Goal: Transaction & Acquisition: Book appointment/travel/reservation

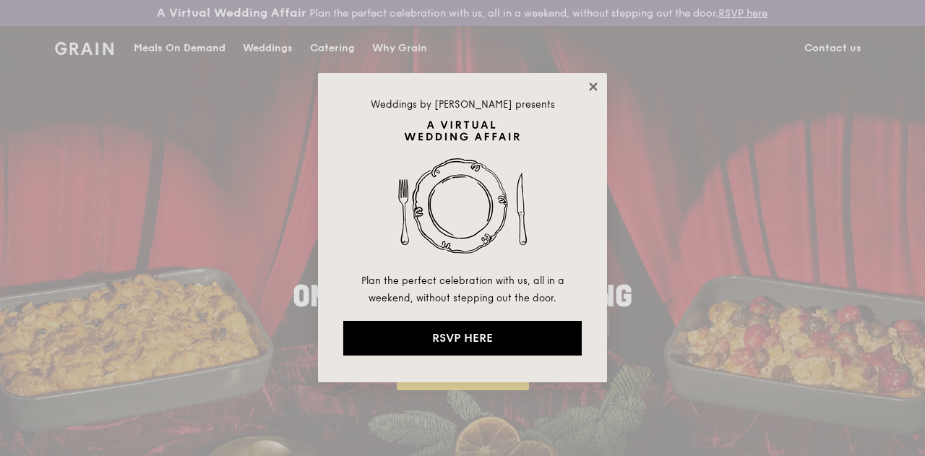
click at [589, 85] on icon at bounding box center [593, 86] width 13 height 13
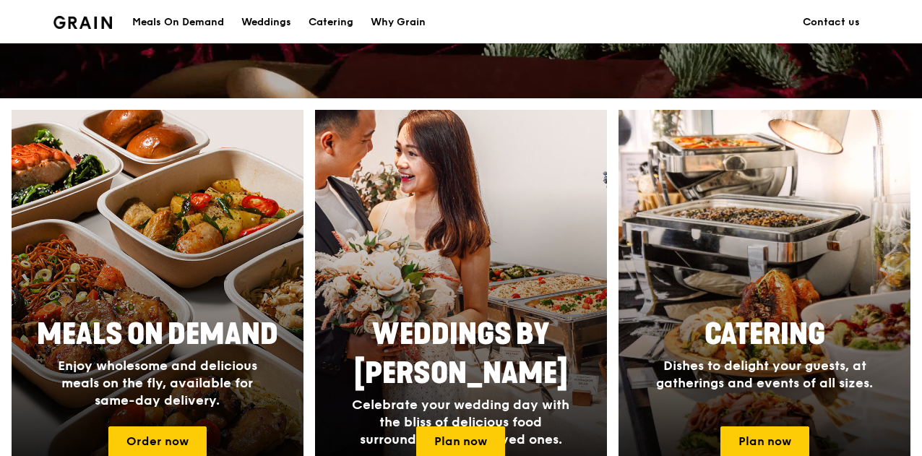
scroll to position [722, 0]
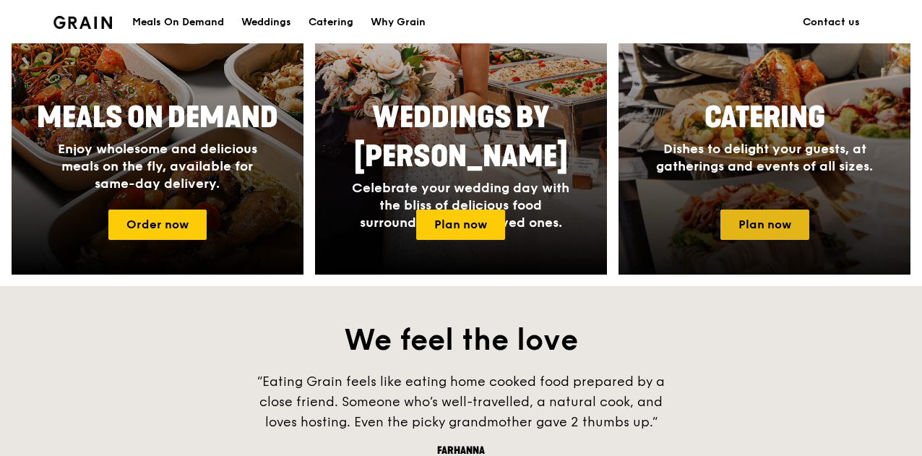
click at [776, 235] on link "Plan now" at bounding box center [764, 224] width 89 height 30
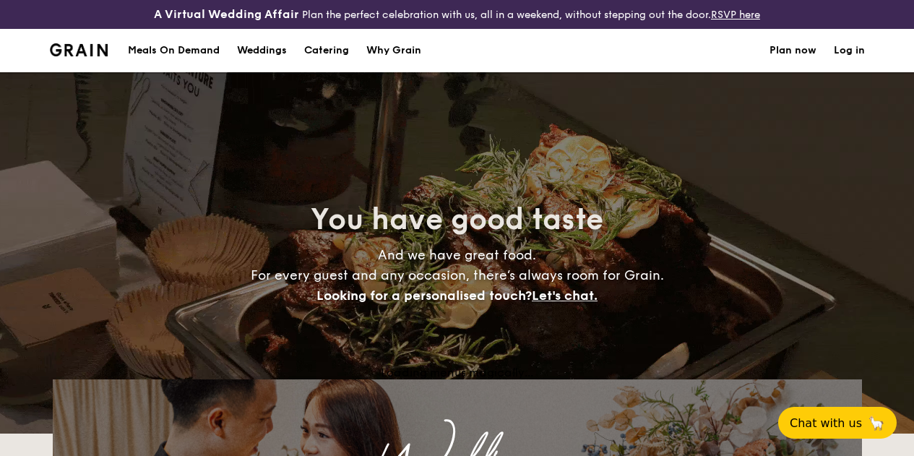
select select
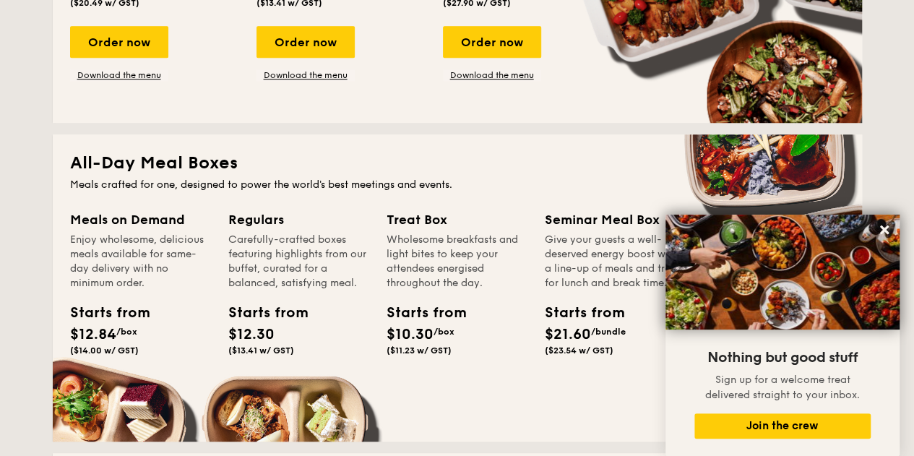
scroll to position [189, 0]
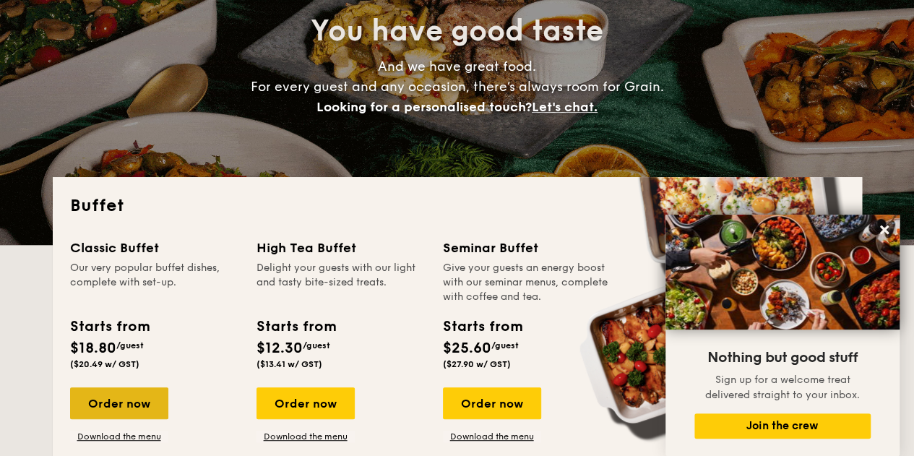
click at [137, 419] on div "Order now" at bounding box center [119, 403] width 98 height 32
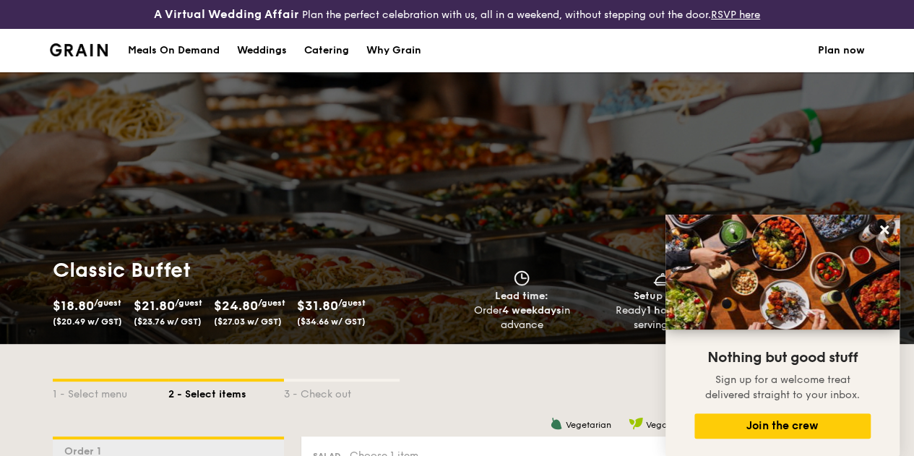
click at [322, 61] on div "Catering" at bounding box center [326, 50] width 45 height 43
select select
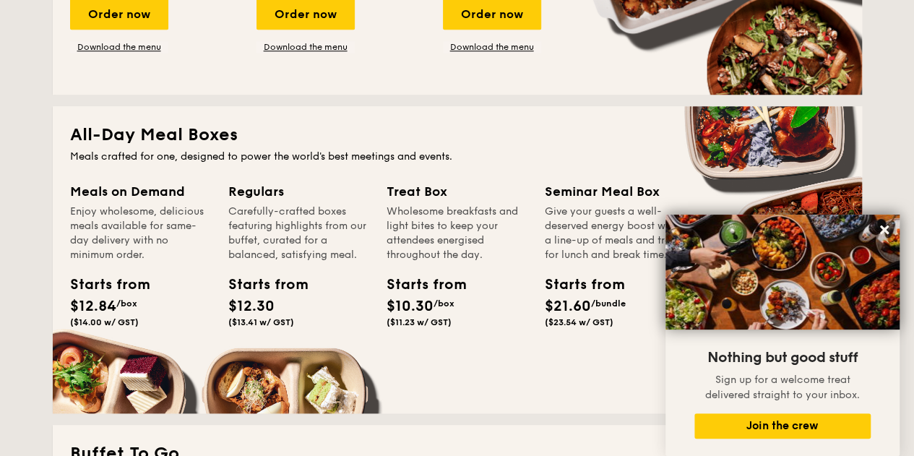
scroll to position [795, 0]
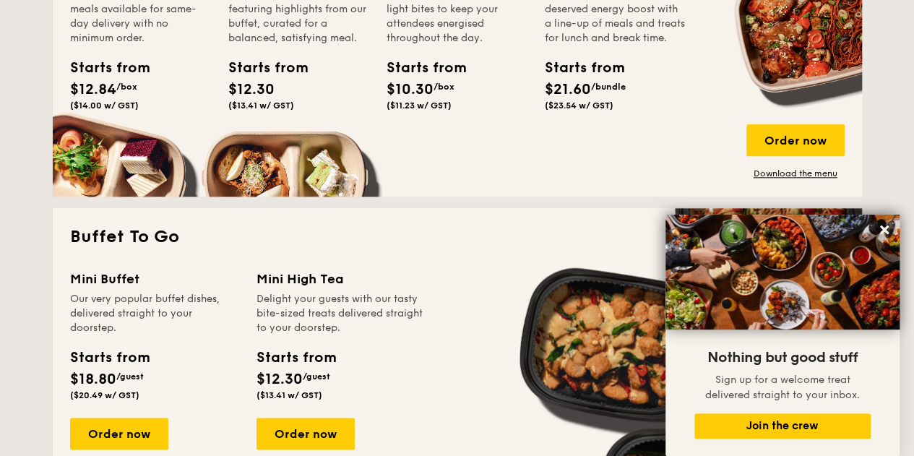
drag, startPoint x: 882, startPoint y: 228, endPoint x: 679, endPoint y: 193, distance: 206.0
click at [881, 228] on icon at bounding box center [884, 229] width 9 height 9
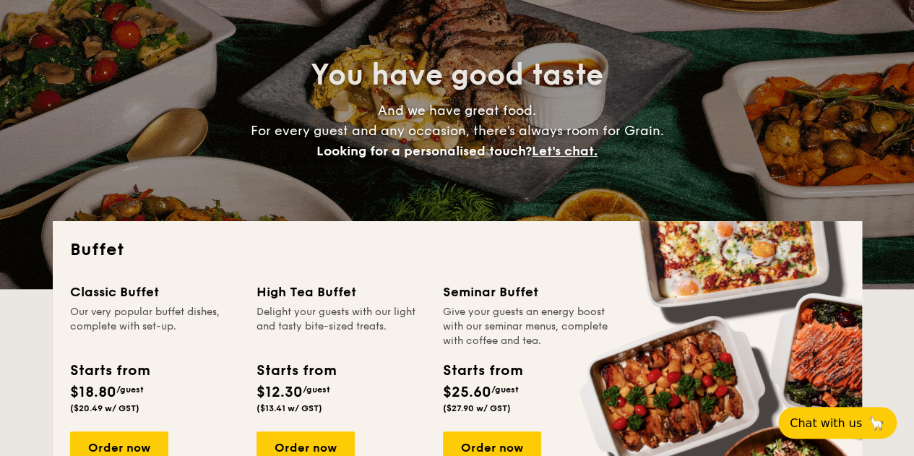
scroll to position [0, 0]
